Goal: Transaction & Acquisition: Purchase product/service

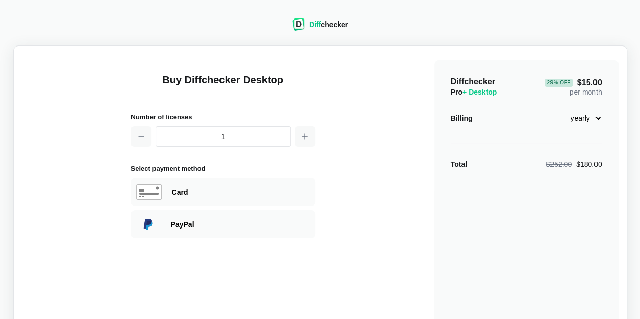
click at [583, 121] on select "monthly yearly" at bounding box center [580, 117] width 44 height 17
select select "desktop-monthly-21"
click at [558, 109] on select "monthly yearly" at bounding box center [580, 117] width 44 height 17
